Goal: Task Accomplishment & Management: Use online tool/utility

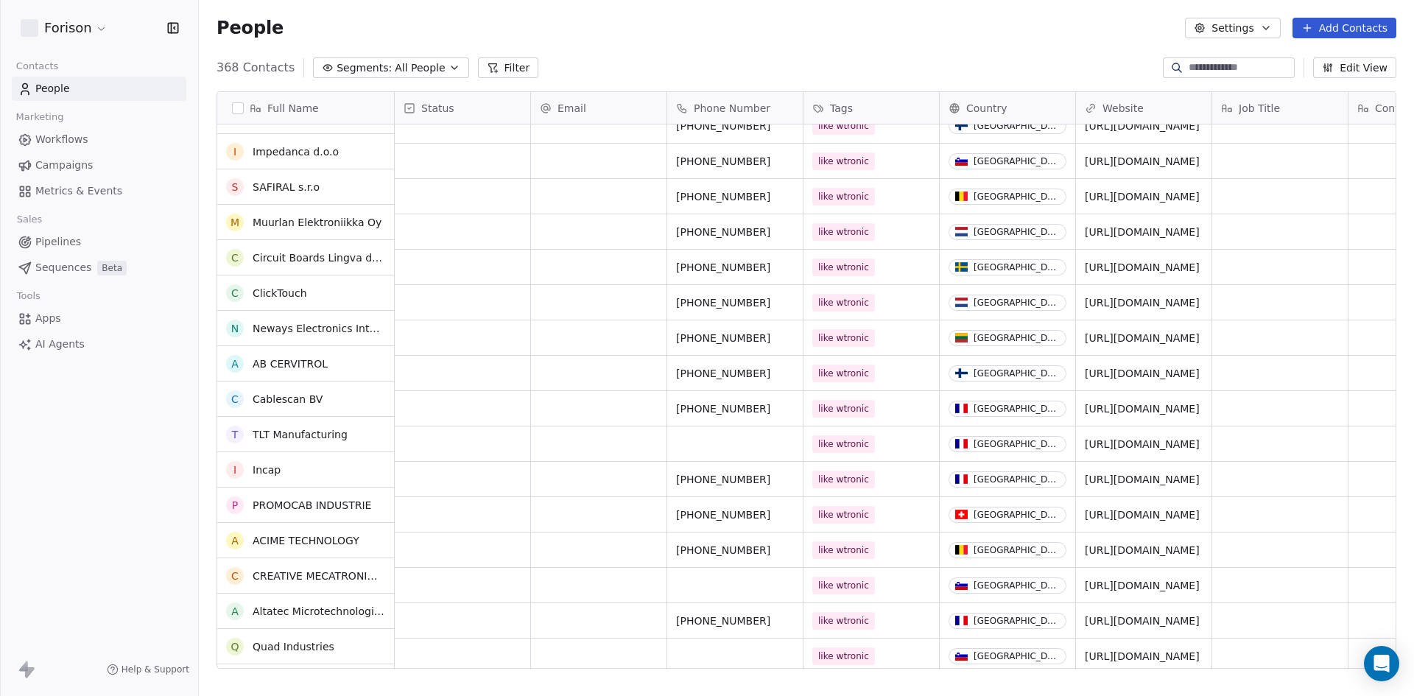
scroll to position [123, 0]
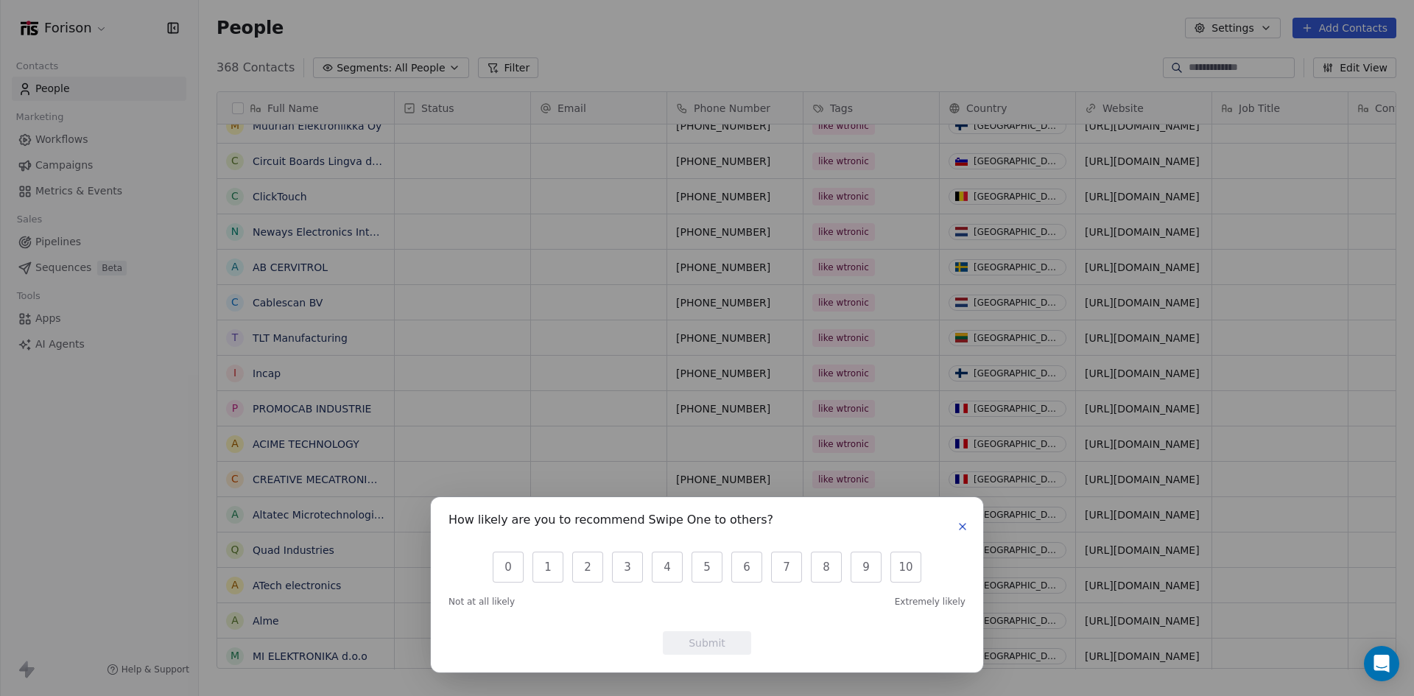
click at [961, 519] on button "button" at bounding box center [963, 527] width 18 height 18
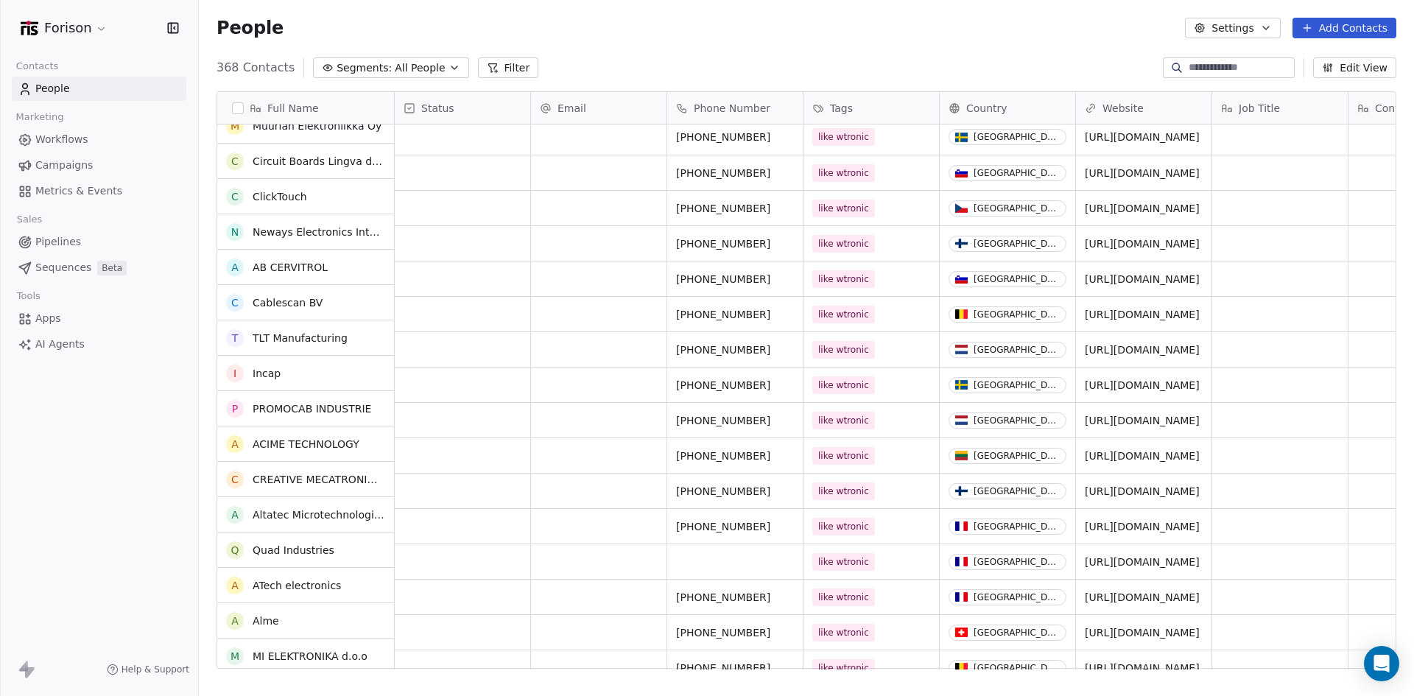
scroll to position [0, 0]
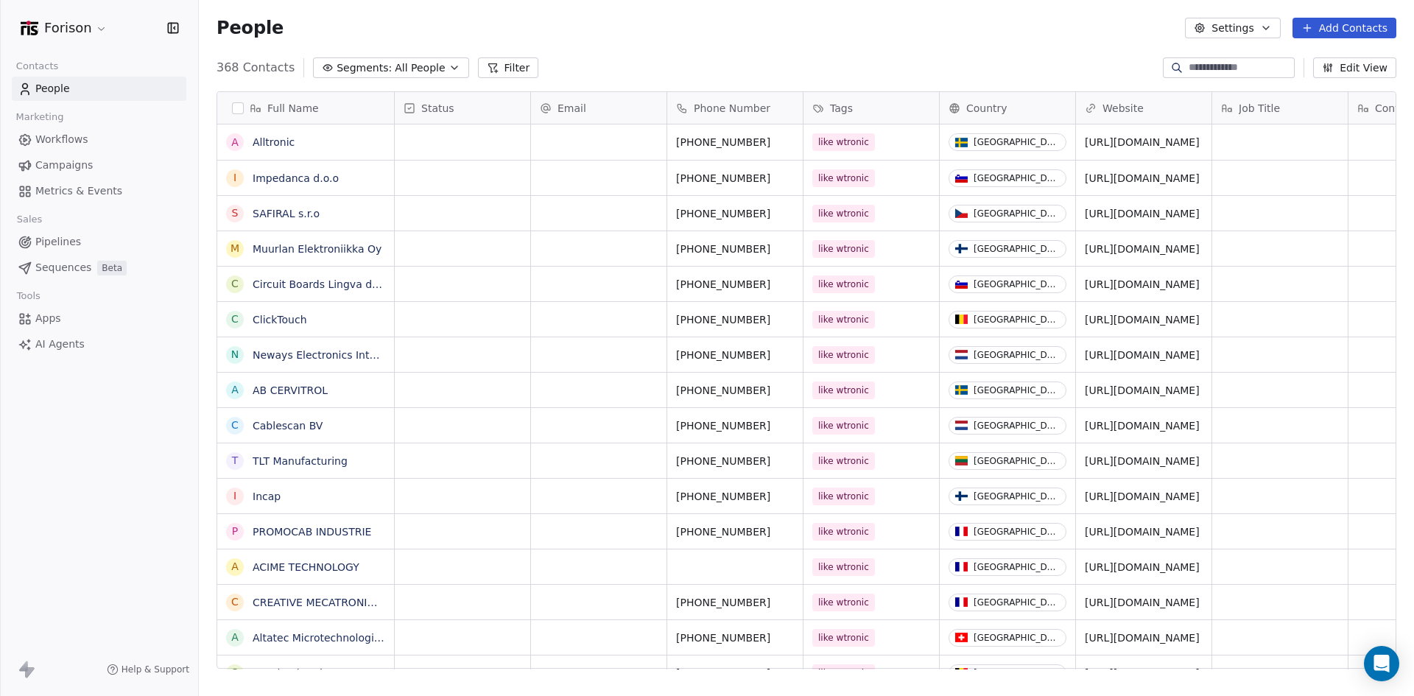
click at [57, 138] on span "Workflows" at bounding box center [61, 139] width 53 height 15
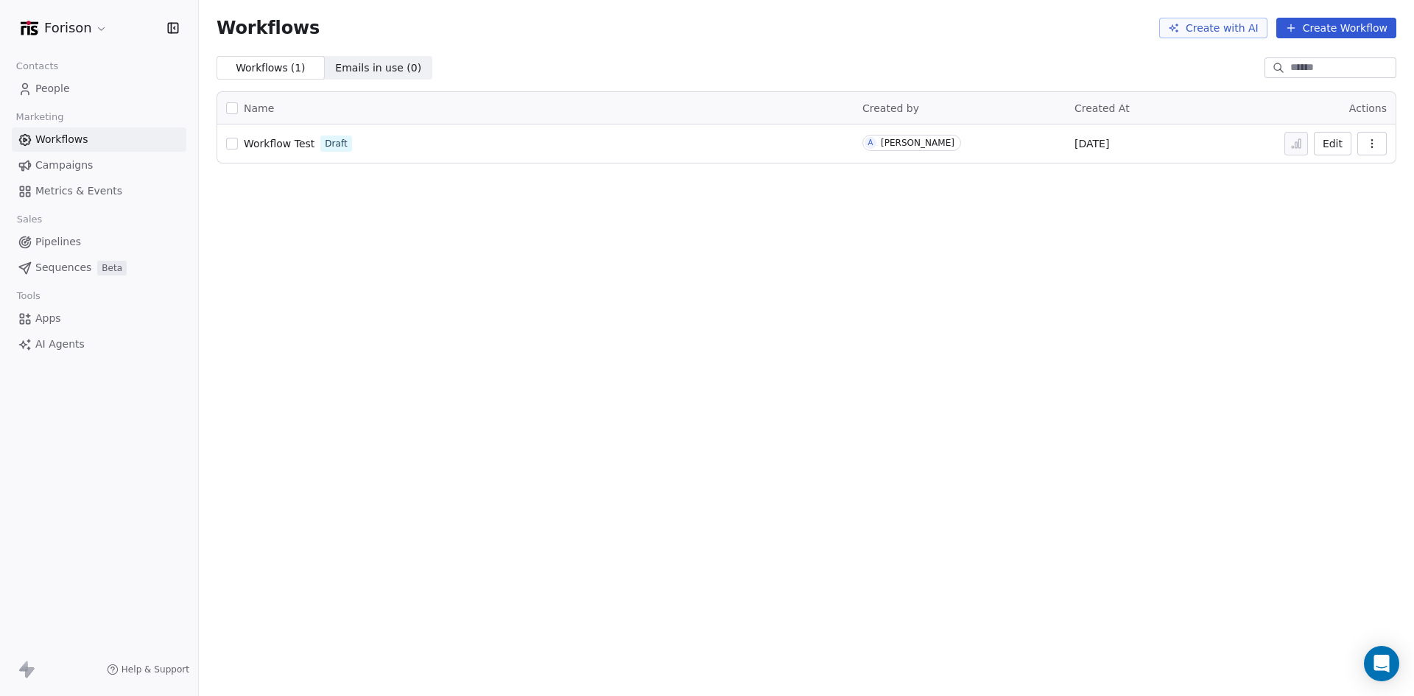
click at [57, 238] on span "Pipelines" at bounding box center [58, 241] width 46 height 15
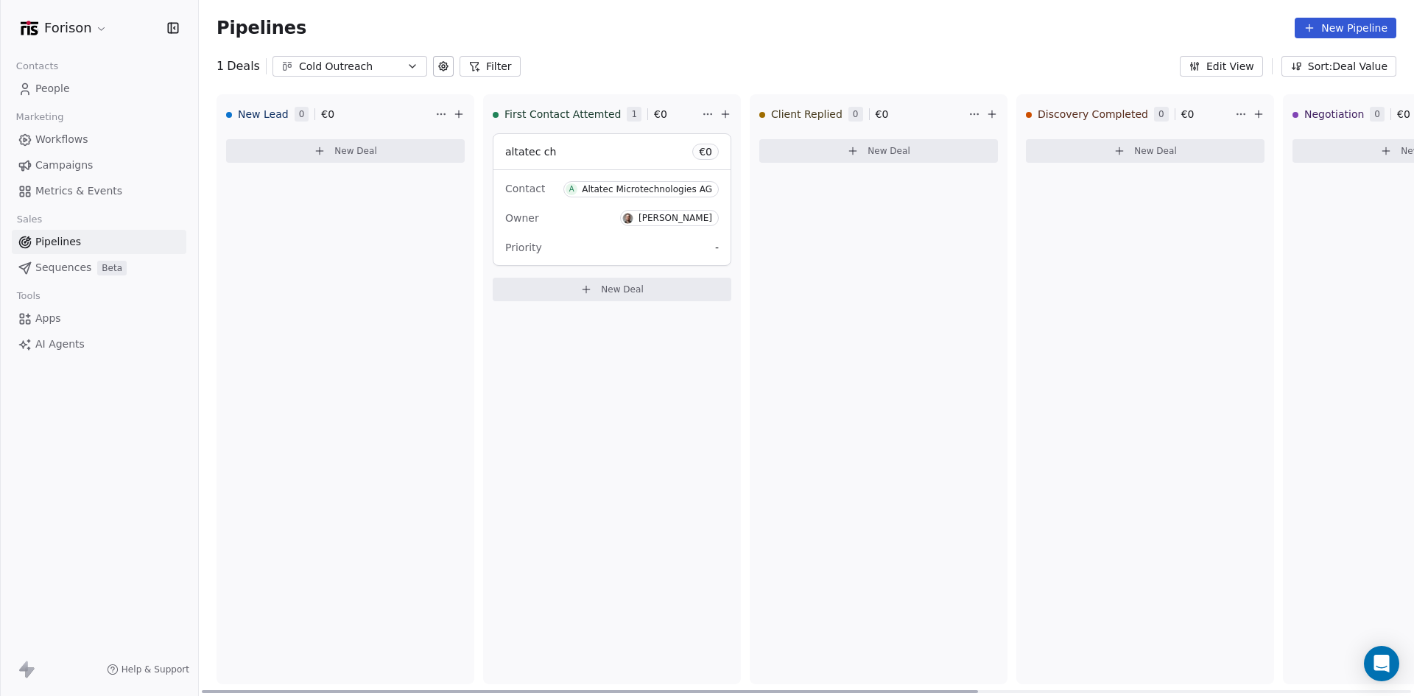
click at [541, 228] on div "Owner [PERSON_NAME]" at bounding box center [612, 218] width 214 height 24
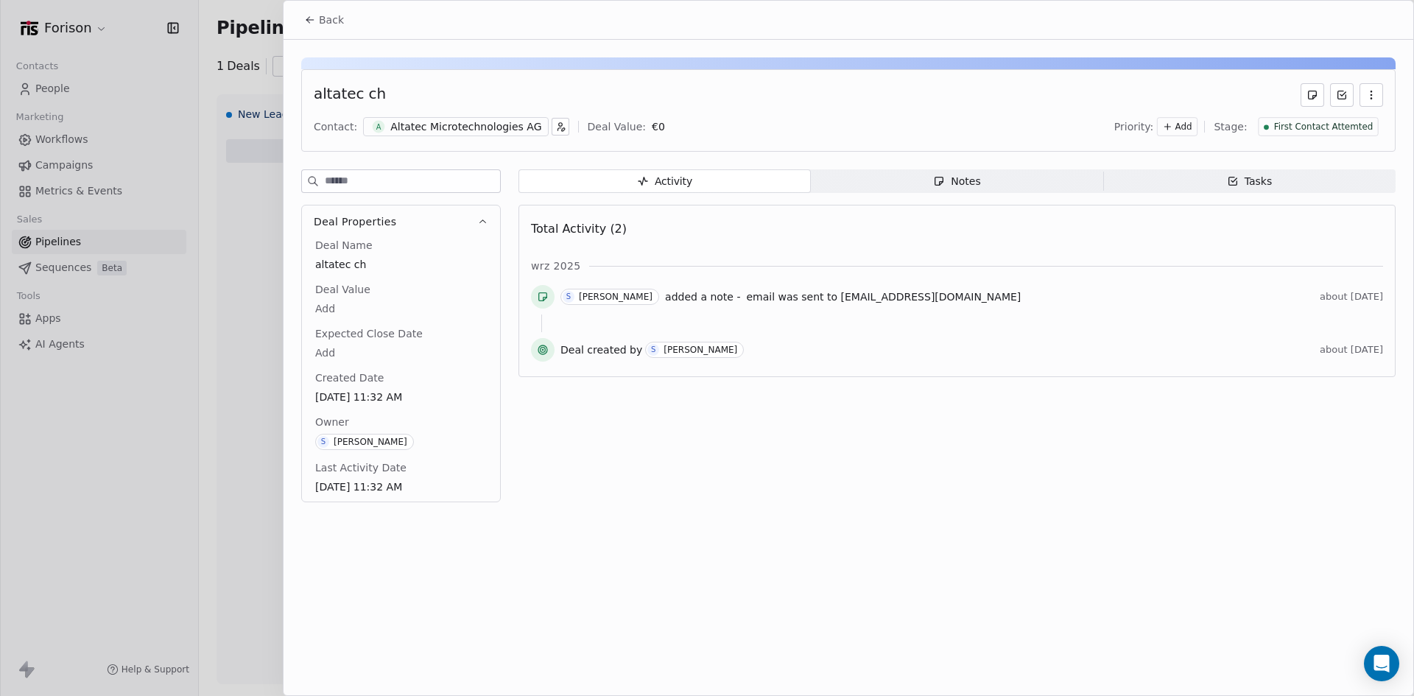
click at [933, 184] on span "Notes Notes" at bounding box center [957, 181] width 292 height 24
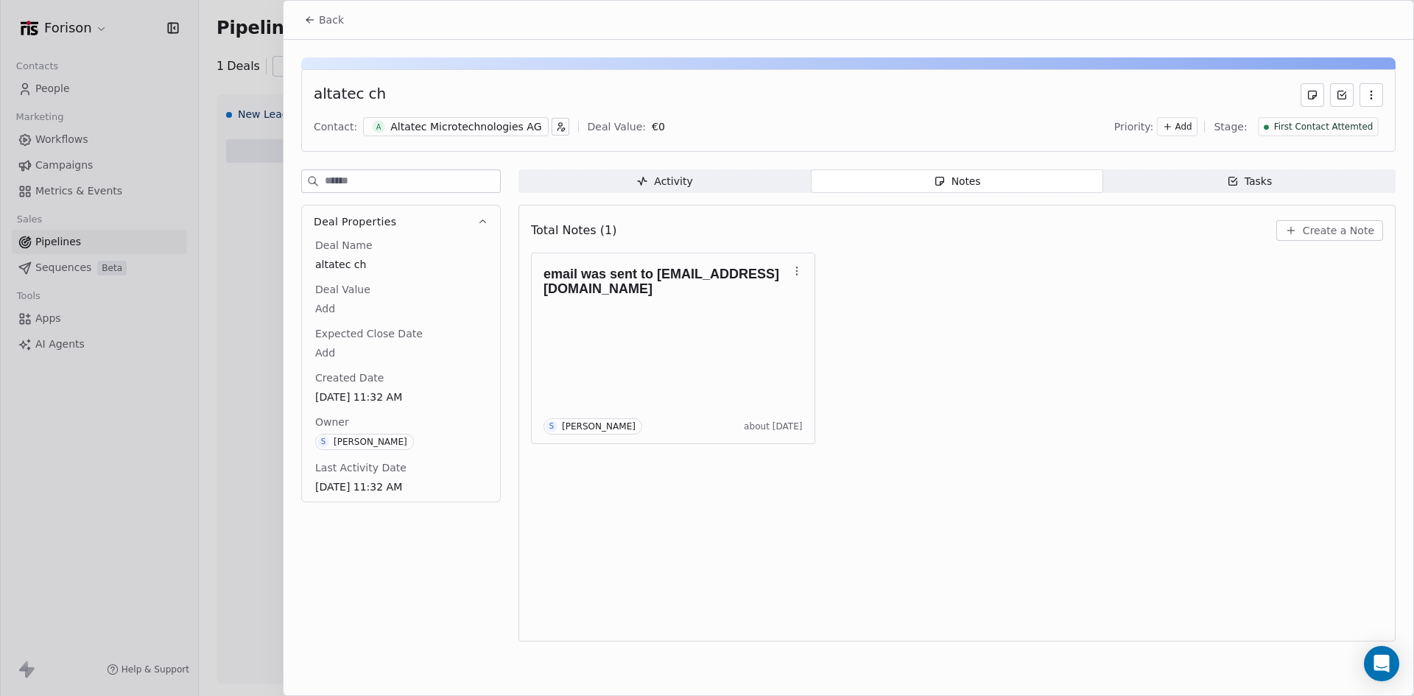
click at [1174, 183] on span "Tasks Tasks" at bounding box center [1250, 181] width 292 height 24
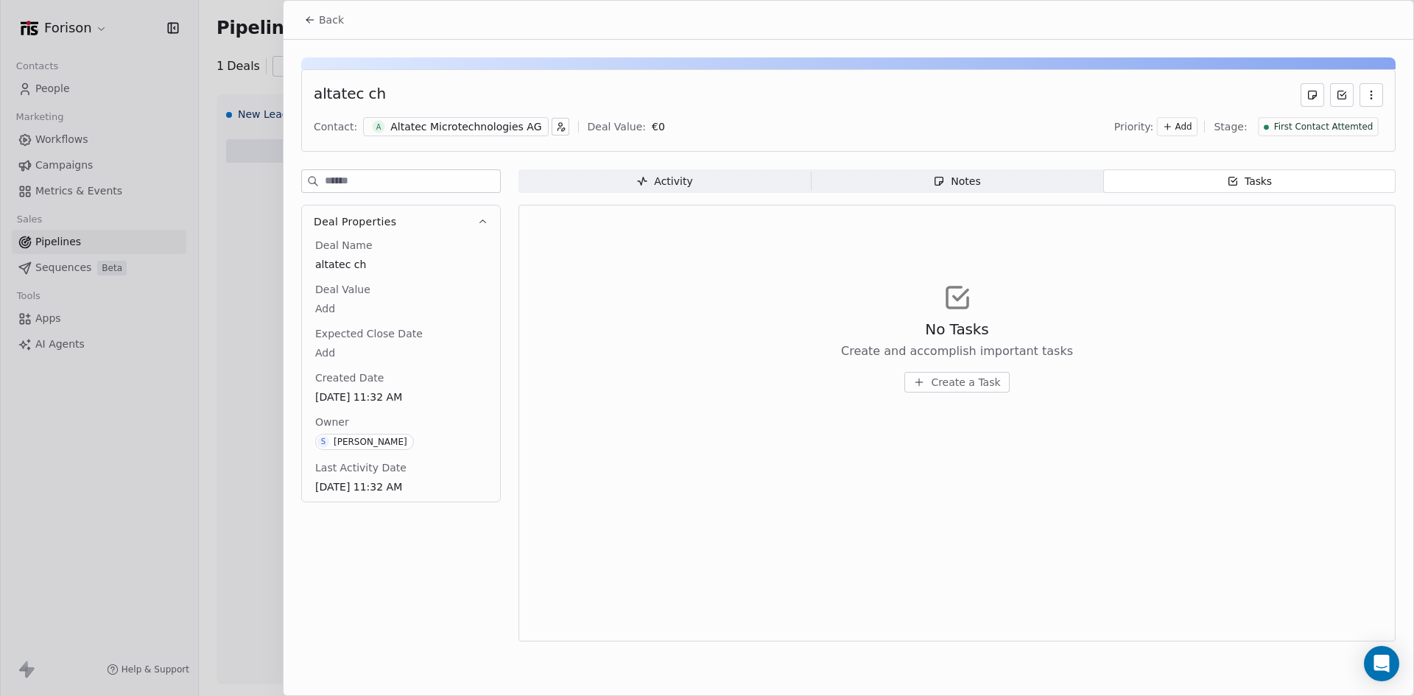
click at [982, 386] on span "Create a Task" at bounding box center [965, 382] width 69 height 15
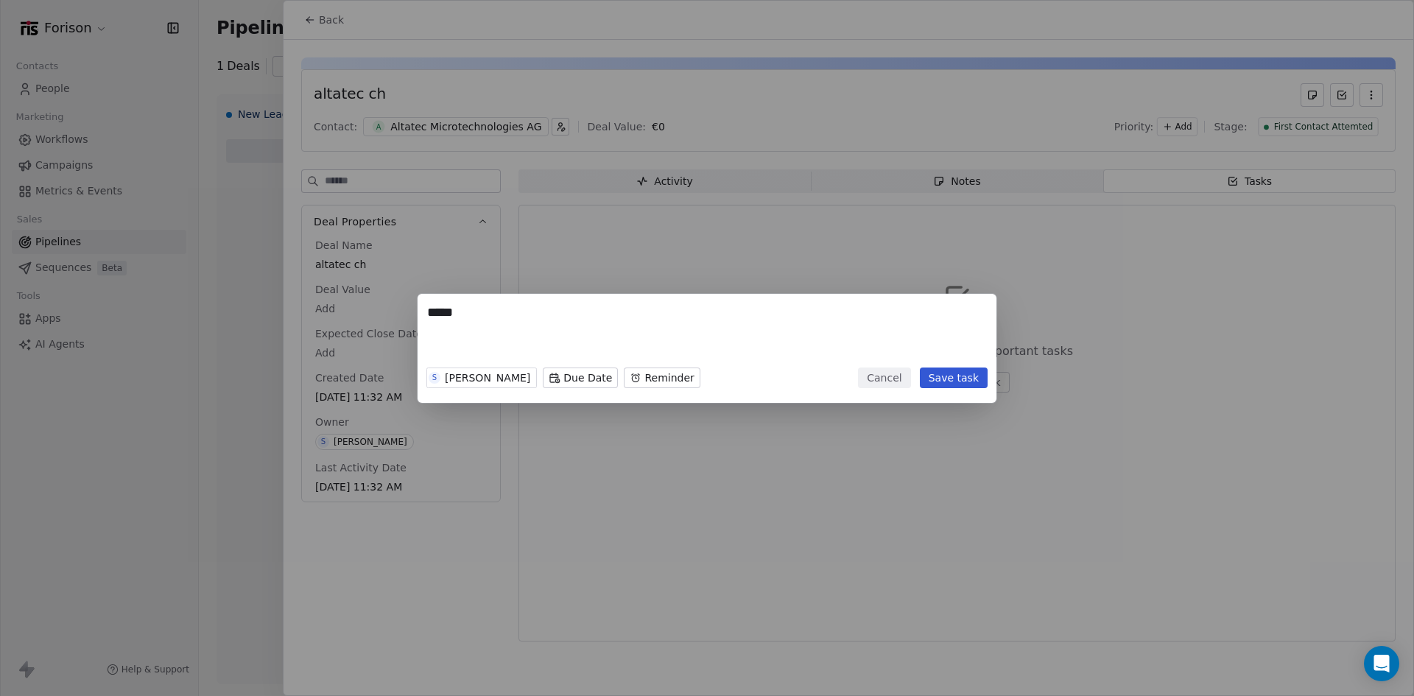
type textarea "*****"
click at [967, 377] on button "Save task" at bounding box center [954, 378] width 68 height 21
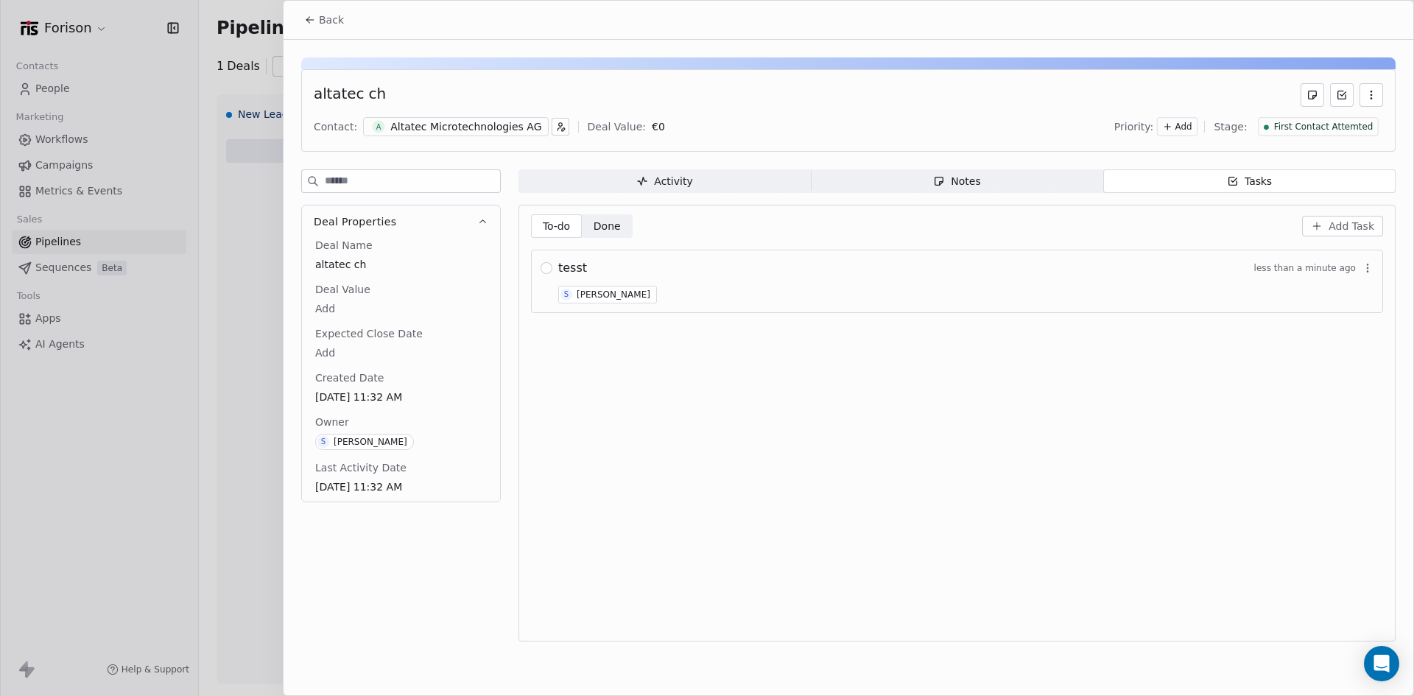
click at [546, 271] on button "button" at bounding box center [547, 268] width 12 height 12
click at [547, 269] on button "button" at bounding box center [547, 268] width 12 height 12
click at [949, 181] on div "Notes" at bounding box center [956, 181] width 47 height 15
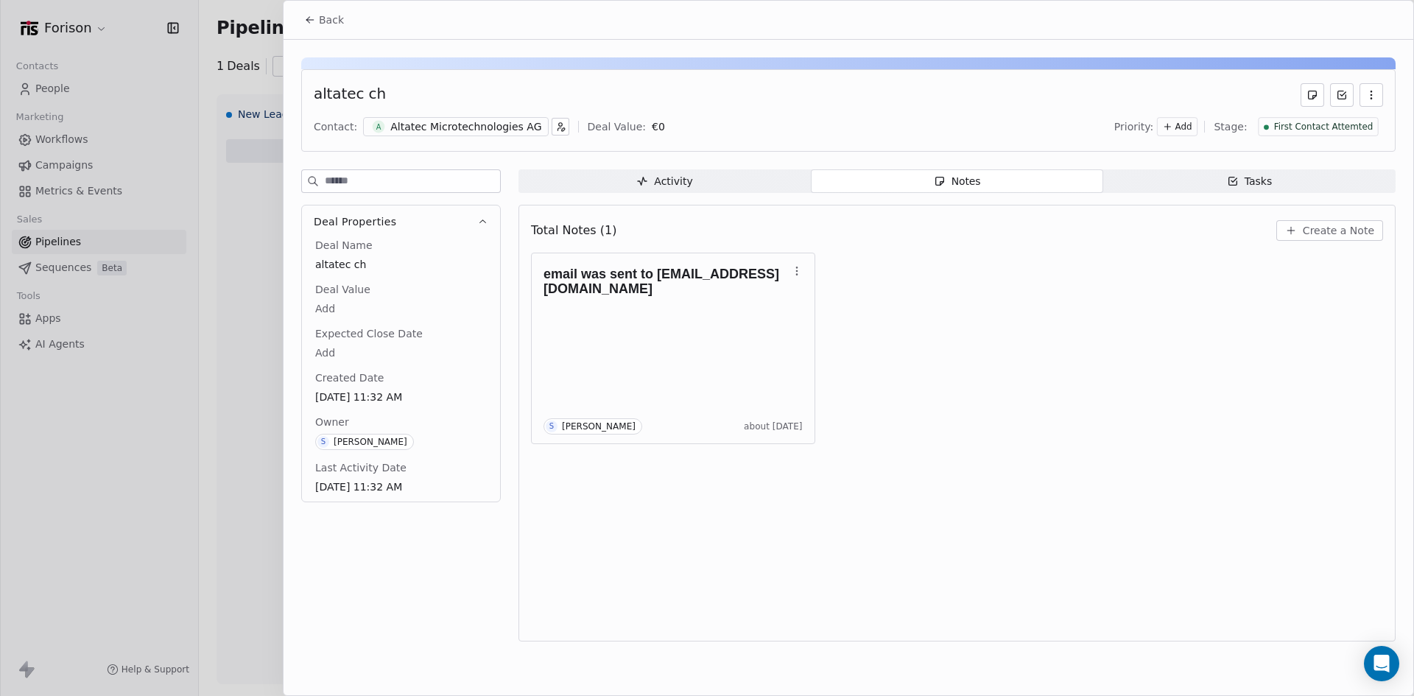
click at [698, 342] on body "Forison Contacts People Marketing Workflows Campaigns Metrics & Events Sales Pi…" at bounding box center [707, 348] width 1414 height 696
click at [1061, 262] on div "**********" at bounding box center [707, 349] width 1414 height 370
click at [304, 13] on button "Back" at bounding box center [323, 20] width 57 height 27
